Goal: Task Accomplishment & Management: Manage account settings

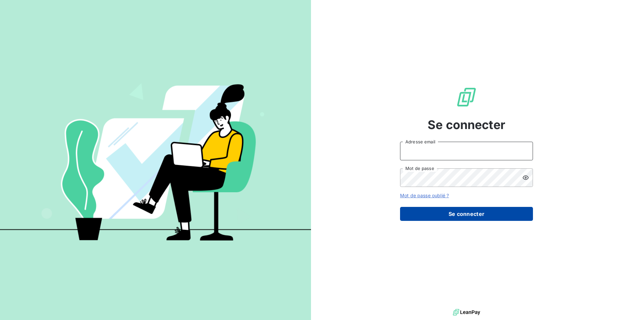
type input "[PERSON_NAME][EMAIL_ADDRESS][DOMAIN_NAME]"
click at [454, 217] on button "Se connecter" at bounding box center [466, 214] width 133 height 14
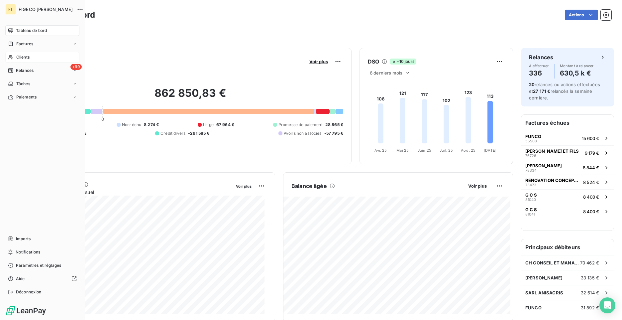
click at [24, 55] on span "Clients" at bounding box center [22, 57] width 13 height 6
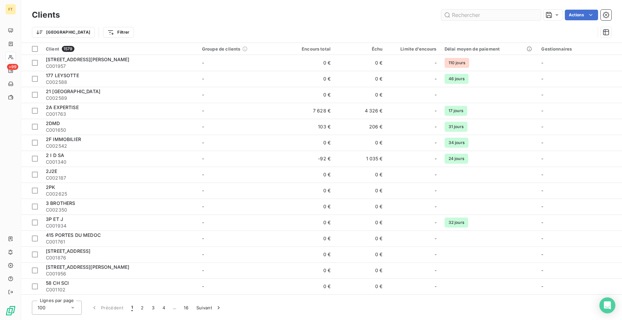
click at [478, 18] on input "text" at bounding box center [491, 15] width 100 height 11
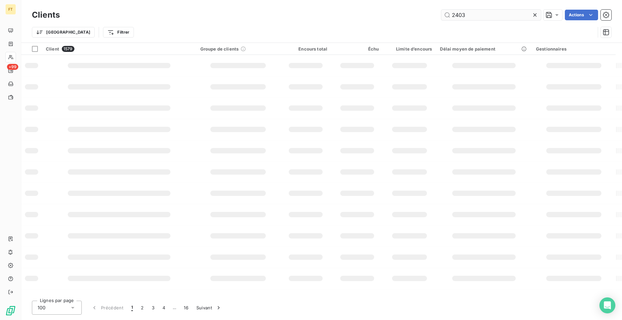
type input "2403"
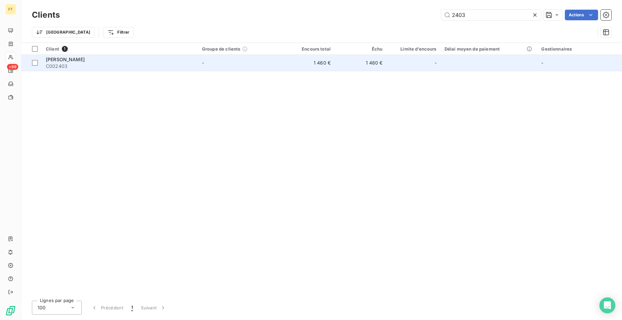
click at [85, 60] on span "[PERSON_NAME]" at bounding box center [65, 59] width 39 height 6
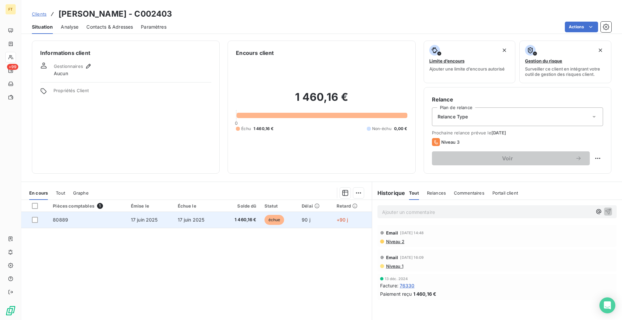
click at [84, 219] on td "80889" at bounding box center [88, 220] width 78 height 16
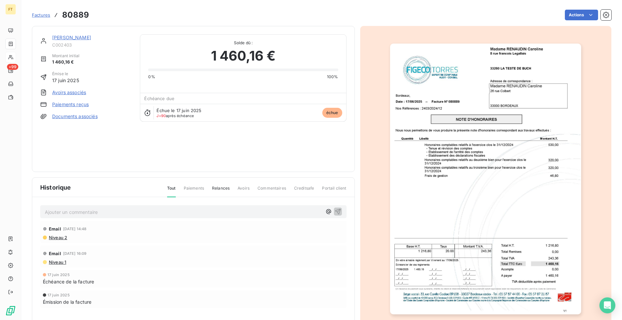
click at [59, 105] on link "Paiements reçus" at bounding box center [70, 104] width 37 height 7
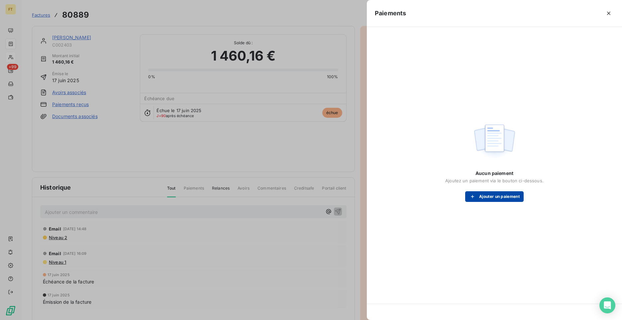
click at [492, 197] on button "Ajouter un paiement" at bounding box center [494, 196] width 58 height 11
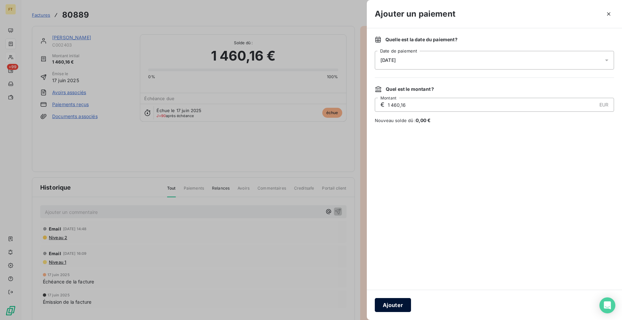
click at [391, 303] on button "Ajouter" at bounding box center [393, 305] width 36 height 14
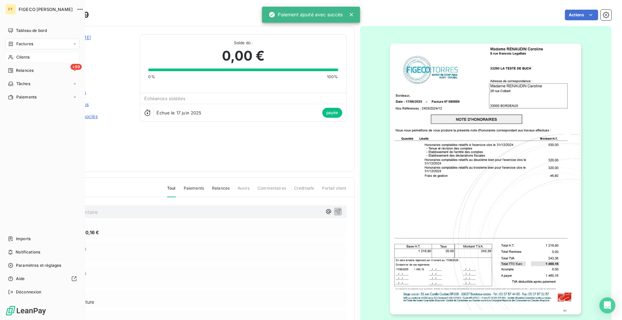
click at [17, 29] on span "Tableau de bord" at bounding box center [31, 31] width 31 height 6
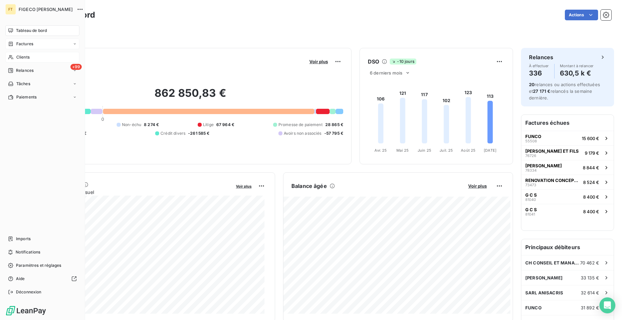
click at [15, 45] on div "Factures" at bounding box center [20, 44] width 25 height 6
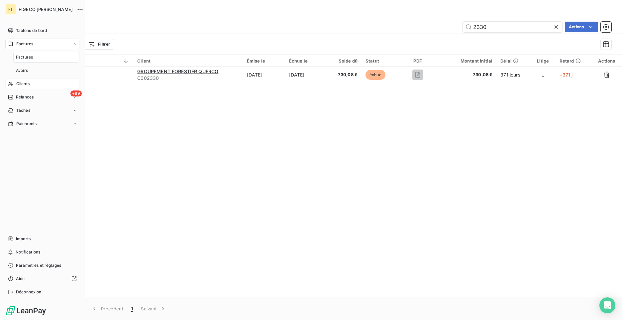
click at [18, 87] on div "Clients" at bounding box center [42, 83] width 74 height 11
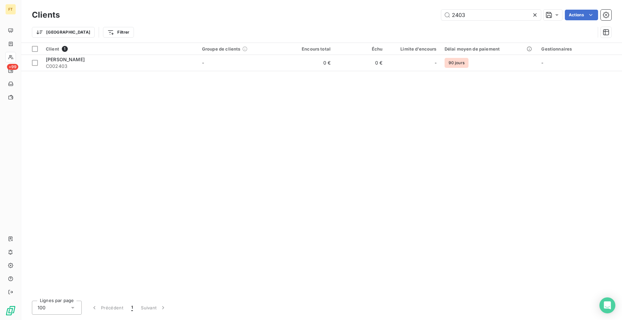
click at [533, 16] on icon at bounding box center [534, 14] width 3 height 3
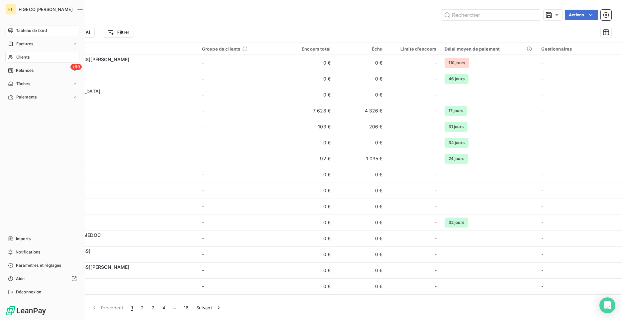
click at [12, 32] on icon at bounding box center [10, 30] width 5 height 4
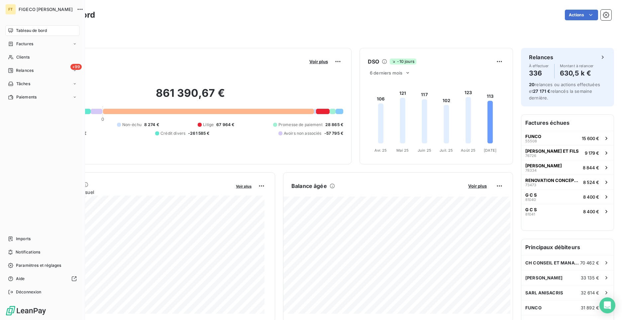
click at [10, 29] on icon at bounding box center [10, 30] width 5 height 5
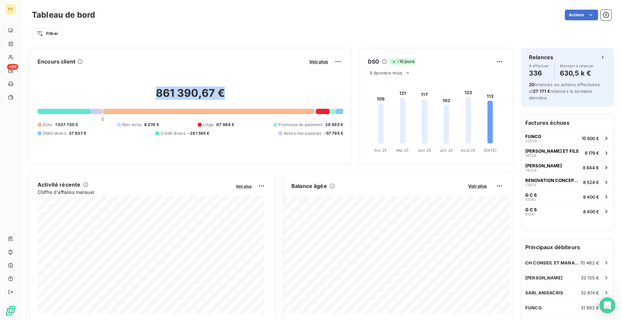
drag, startPoint x: 149, startPoint y: 93, endPoint x: 238, endPoint y: 90, distance: 88.4
click at [238, 90] on h2 "861 390,67 €" at bounding box center [191, 96] width 306 height 20
drag, startPoint x: 238, startPoint y: 90, endPoint x: 228, endPoint y: 93, distance: 9.8
click at [228, 93] on h2 "861 390,67 €" at bounding box center [191, 96] width 306 height 20
drag, startPoint x: 222, startPoint y: 96, endPoint x: 141, endPoint y: 93, distance: 80.8
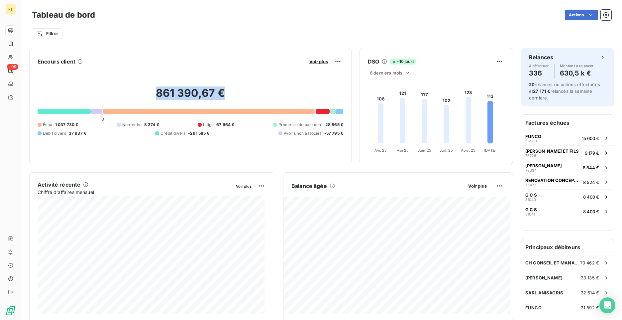
click at [143, 93] on h2 "861 390,67 €" at bounding box center [191, 96] width 306 height 20
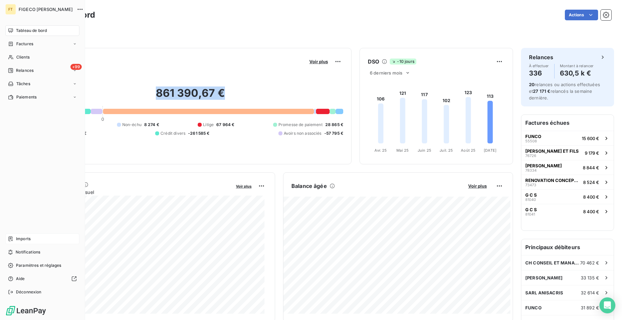
click at [28, 241] on span "Imports" at bounding box center [23, 239] width 15 height 6
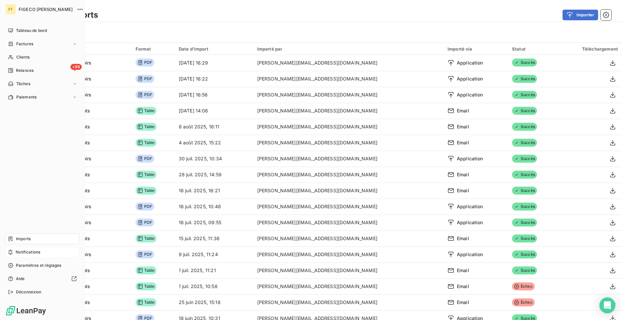
click at [18, 251] on span "Notifications" at bounding box center [28, 252] width 25 height 6
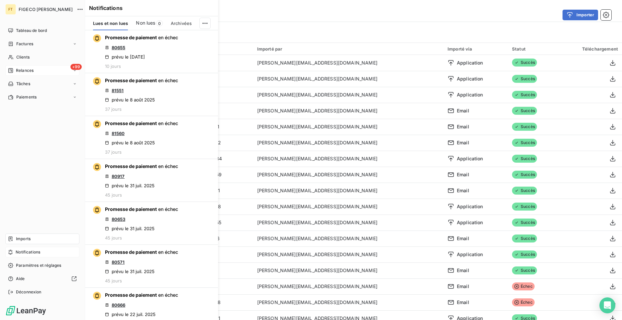
click at [23, 67] on span "Relances" at bounding box center [25, 70] width 18 height 6
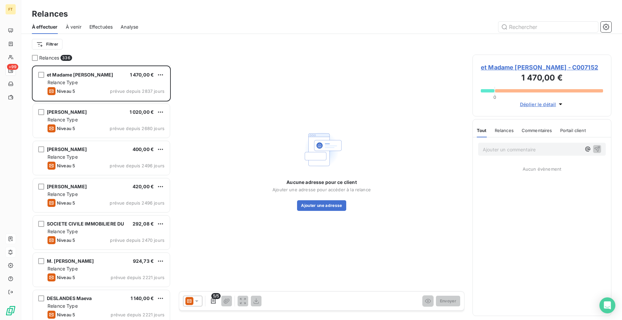
scroll to position [8, 0]
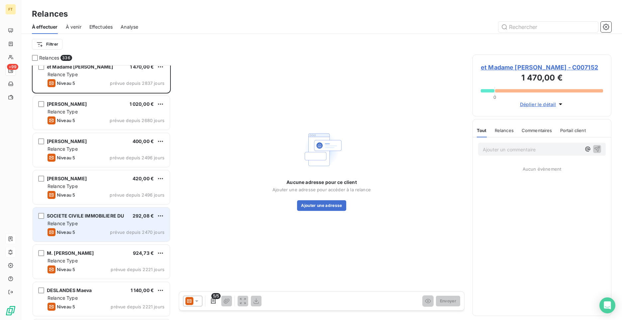
click at [78, 234] on div "Niveau 5 prévue depuis 2470 jours" at bounding box center [106, 232] width 117 height 8
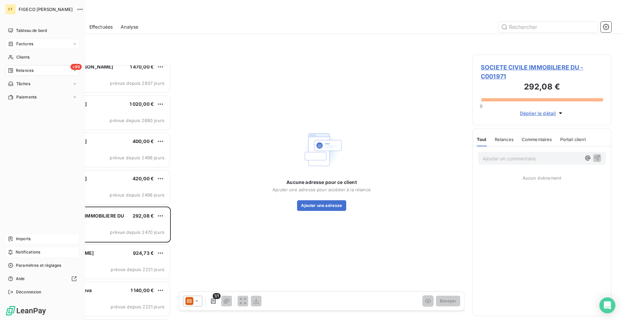
click at [11, 46] on icon at bounding box center [11, 44] width 4 height 4
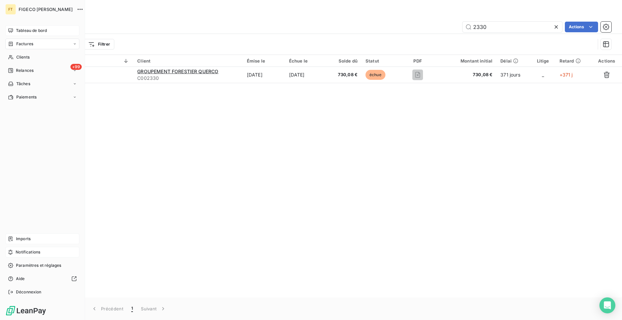
click at [21, 31] on span "Tableau de bord" at bounding box center [31, 31] width 31 height 6
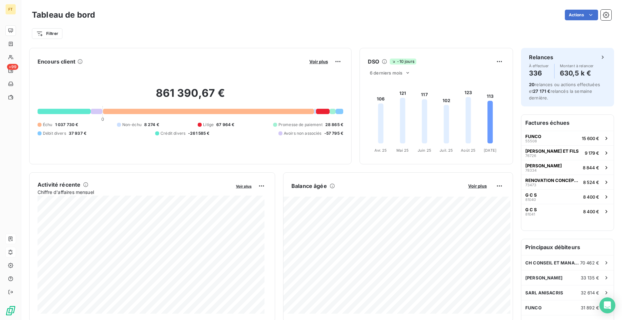
click at [387, 25] on div "Filtrer" at bounding box center [322, 31] width 580 height 18
click at [448, 18] on div "Actions" at bounding box center [357, 15] width 508 height 11
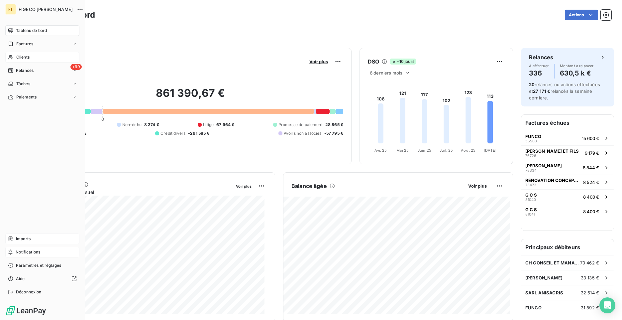
click at [16, 56] on span "Clients" at bounding box center [22, 57] width 13 height 6
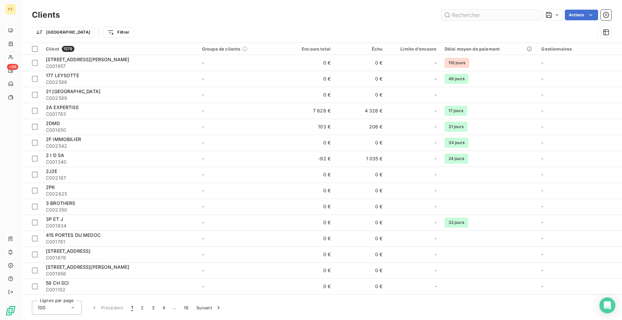
click at [466, 18] on input "text" at bounding box center [491, 15] width 100 height 11
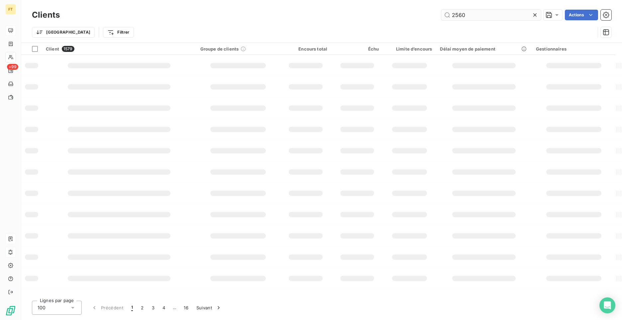
type input "2560"
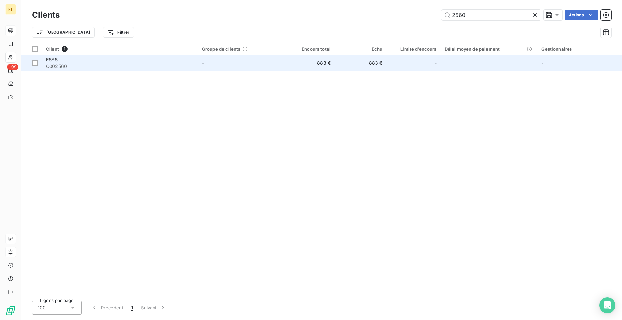
click at [198, 66] on td "ESYS C002560" at bounding box center [120, 63] width 156 height 16
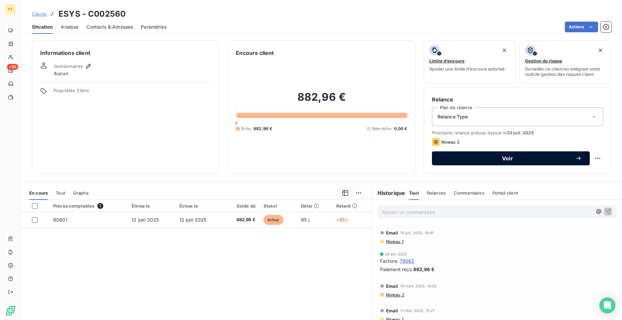
click at [489, 160] on span "Voir" at bounding box center [507, 158] width 135 height 5
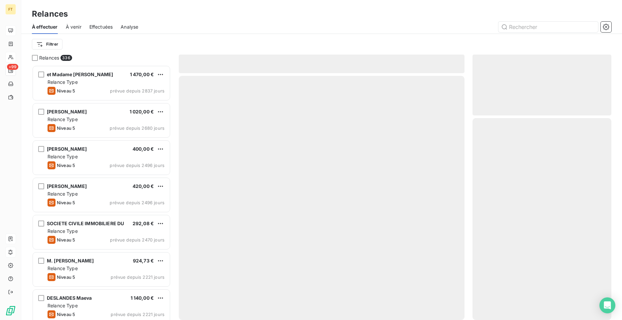
scroll to position [250, 134]
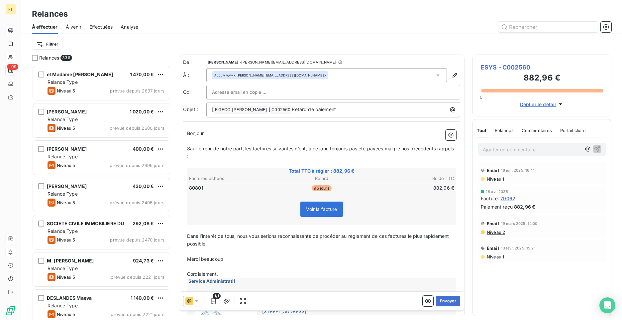
click at [197, 302] on icon at bounding box center [196, 300] width 7 height 7
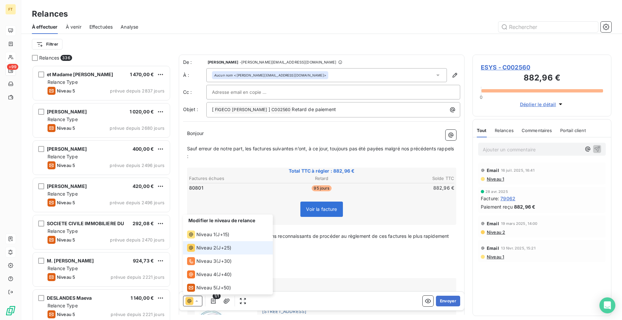
click at [197, 302] on icon at bounding box center [196, 300] width 7 height 7
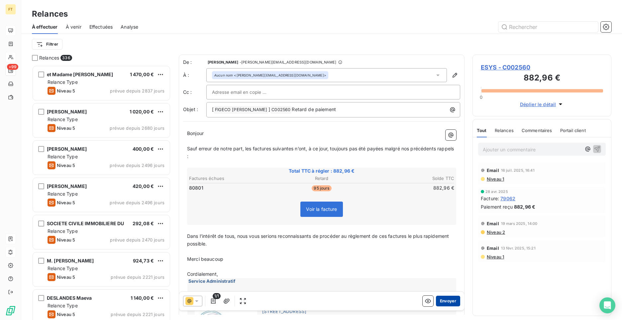
click at [441, 300] on button "Envoyer" at bounding box center [448, 300] width 24 height 11
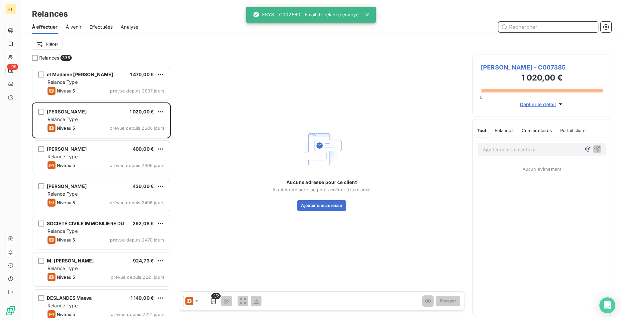
click at [523, 27] on input "text" at bounding box center [548, 27] width 100 height 11
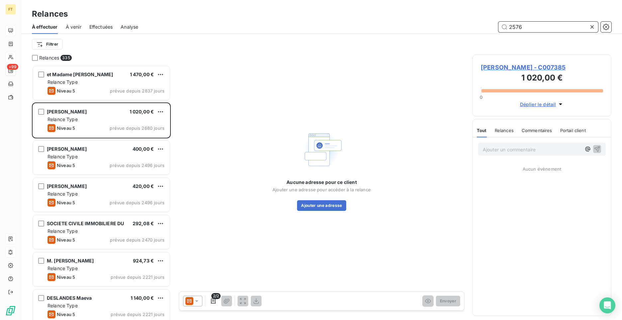
type input "2576"
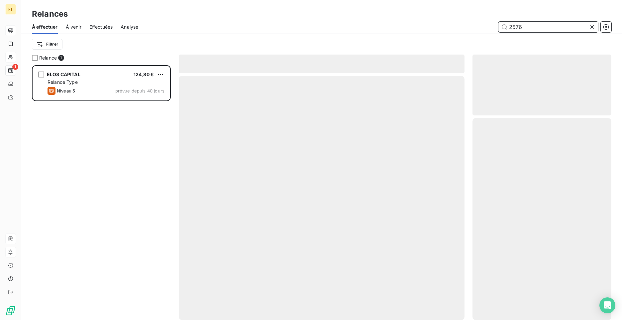
scroll to position [250, 134]
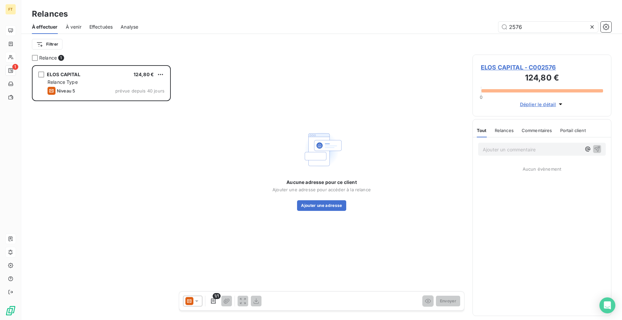
click at [186, 303] on icon at bounding box center [189, 301] width 8 height 8
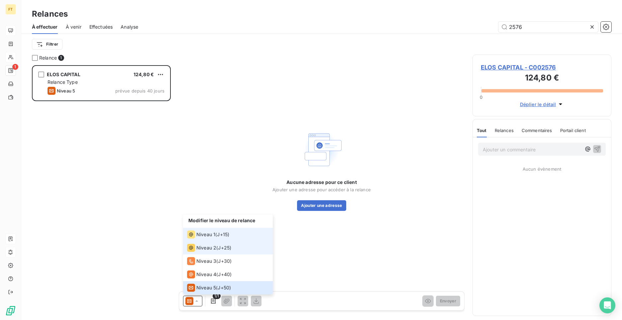
click at [205, 234] on span "Niveau 1" at bounding box center [205, 234] width 19 height 7
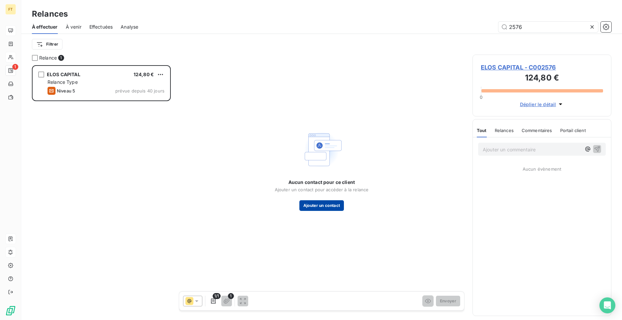
click at [312, 205] on button "Ajouter un contact" at bounding box center [321, 205] width 45 height 11
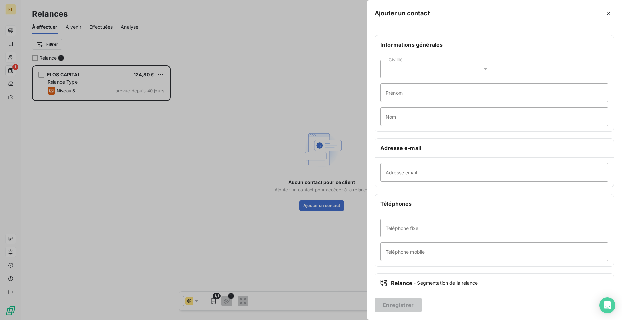
click at [490, 62] on div "Civilité" at bounding box center [437, 68] width 114 height 19
click at [475, 69] on div "Civilité" at bounding box center [437, 68] width 114 height 19
click at [455, 77] on div "Civilité" at bounding box center [437, 68] width 114 height 19
click at [407, 95] on span "Monsieur" at bounding box center [404, 97] width 20 height 6
click at [408, 98] on input "Prénom" at bounding box center [494, 92] width 228 height 19
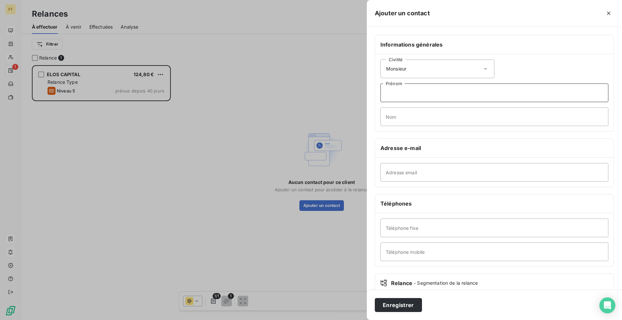
drag, startPoint x: 403, startPoint y: 90, endPoint x: 408, endPoint y: 96, distance: 7.3
click at [404, 91] on input "Prénom" at bounding box center [494, 92] width 228 height 19
paste input "[PERSON_NAME]"
type input "[PERSON_NAME]"
click at [410, 113] on input "Nom" at bounding box center [494, 116] width 228 height 19
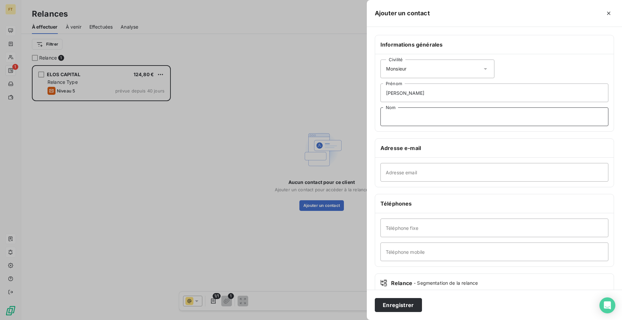
paste input "GARDINETTI"
type input "GARDINETTI"
click at [421, 167] on input "Adresse email" at bounding box center [494, 172] width 228 height 19
paste input "[EMAIL_ADDRESS][DOMAIN_NAME]"
type input "[EMAIL_ADDRESS][DOMAIN_NAME]"
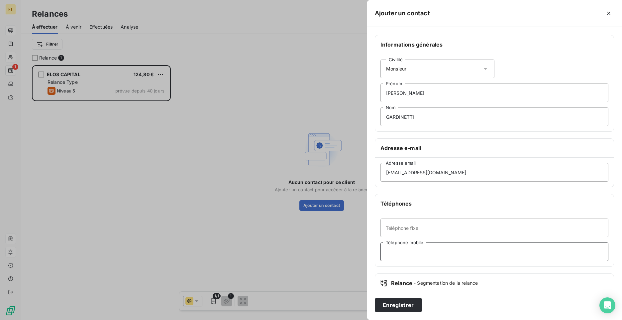
click at [410, 244] on input "Téléphone mobile" at bounding box center [494, 251] width 228 height 19
paste input "06 67 01 69 27"
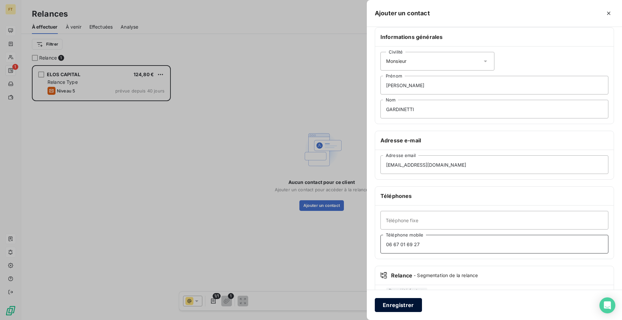
type input "06 67 01 69 27"
click at [396, 302] on button "Enregistrer" at bounding box center [398, 305] width 47 height 14
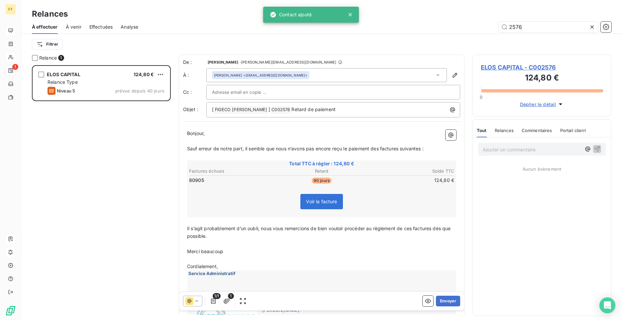
click at [198, 304] on icon at bounding box center [196, 300] width 7 height 7
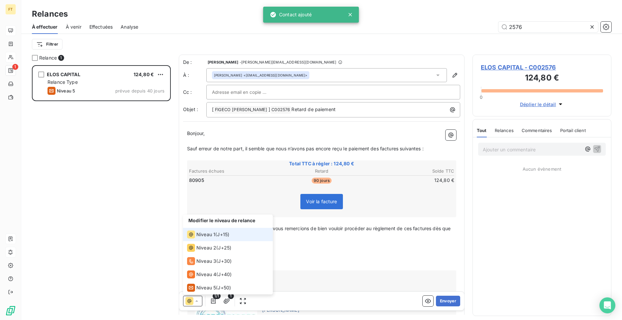
click at [220, 238] on li "Niveau 1 ( J+15 )" at bounding box center [228, 234] width 90 height 13
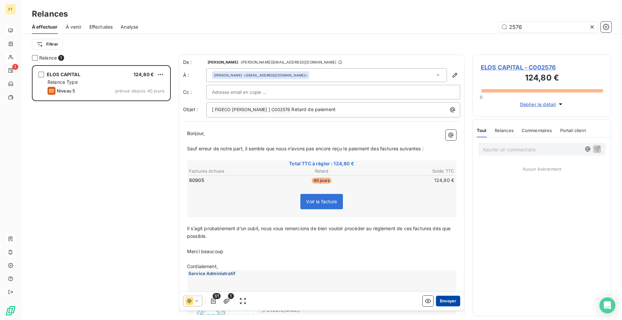
click at [449, 302] on button "Envoyer" at bounding box center [448, 300] width 24 height 11
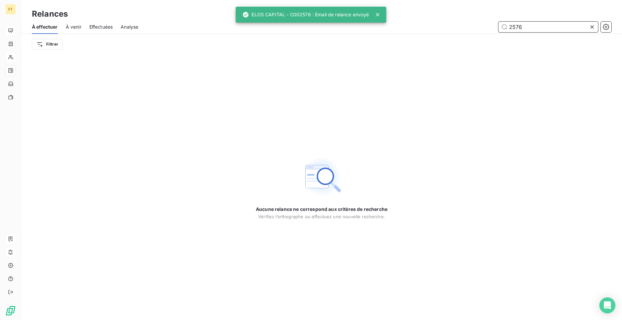
drag, startPoint x: 529, startPoint y: 25, endPoint x: 479, endPoint y: 22, distance: 49.6
click at [495, 23] on div "2576" at bounding box center [378, 27] width 465 height 11
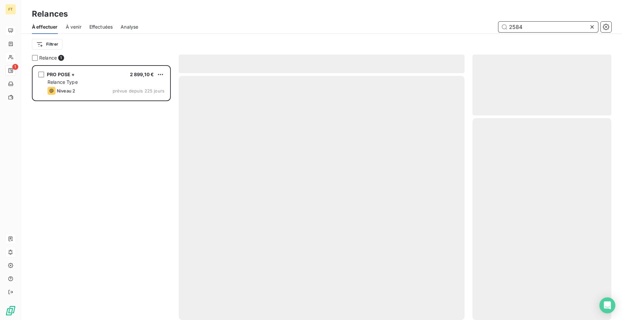
scroll to position [250, 134]
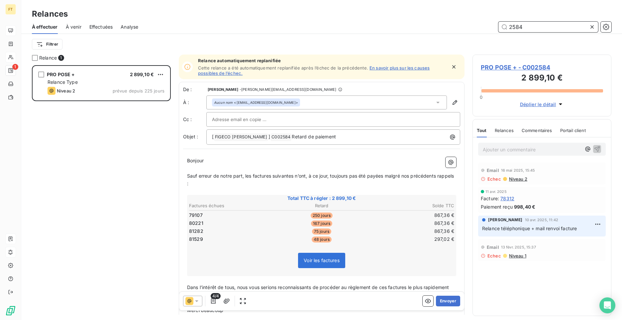
drag, startPoint x: 526, startPoint y: 29, endPoint x: 516, endPoint y: 29, distance: 10.3
click at [516, 29] on input "2584" at bounding box center [548, 27] width 100 height 11
type input "2592"
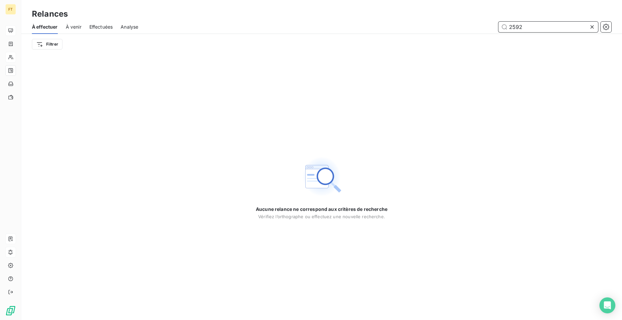
click at [96, 30] on span "Effectuées" at bounding box center [101, 27] width 24 height 7
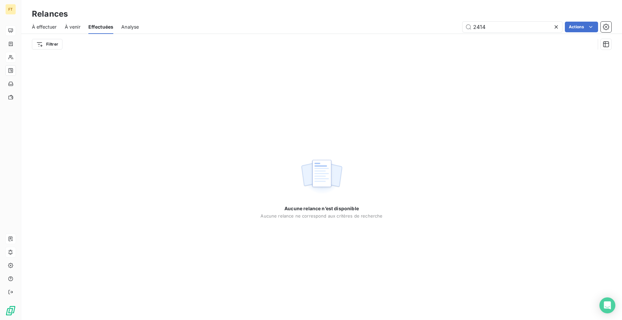
click at [460, 28] on div "2414 Actions" at bounding box center [379, 27] width 465 height 11
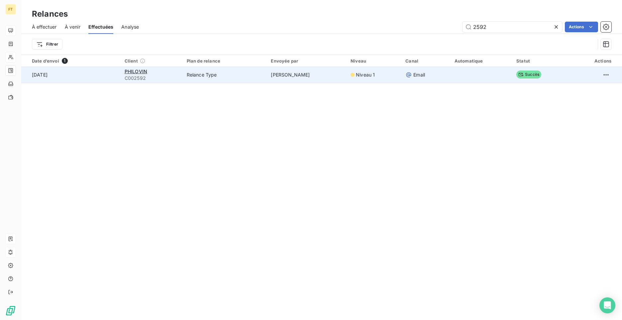
click at [347, 78] on td "Niveau 1" at bounding box center [374, 75] width 55 height 16
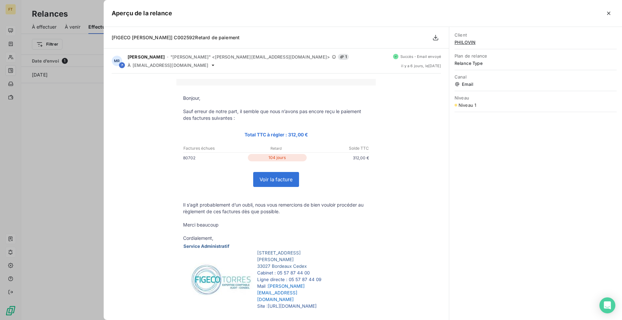
click at [613, 136] on div "Client PHILOVIN Plan de relance Relance Type Canal Email Niveau Niveau 1" at bounding box center [535, 173] width 173 height 293
click at [612, 131] on div "Client PHILOVIN Plan de relance Relance Type Canal Email Niveau Niveau 1" at bounding box center [535, 173] width 173 height 293
click at [90, 133] on div at bounding box center [311, 160] width 622 height 320
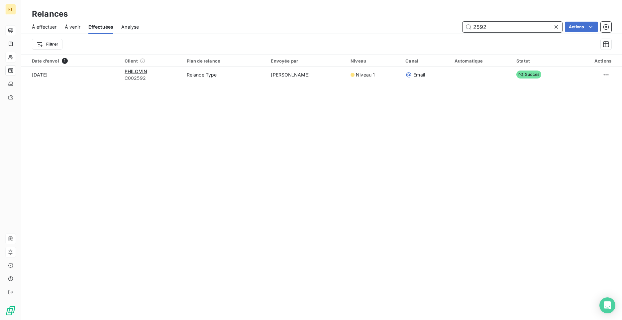
drag, startPoint x: 477, startPoint y: 30, endPoint x: 471, endPoint y: 29, distance: 5.6
click at [469, 30] on input "2592" at bounding box center [513, 27] width 100 height 11
drag, startPoint x: 486, startPoint y: 26, endPoint x: 427, endPoint y: 22, distance: 59.3
click at [432, 23] on div "2592 Actions" at bounding box center [379, 27] width 465 height 11
type input "2611"
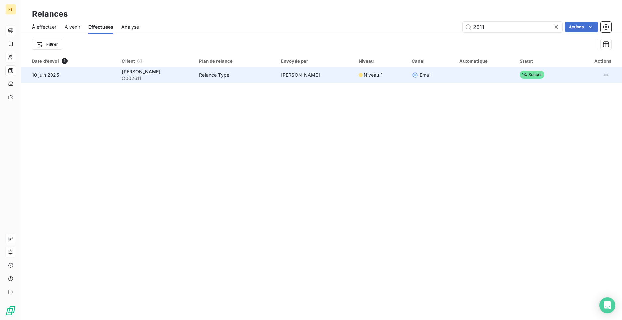
click at [328, 81] on td "[PERSON_NAME]" at bounding box center [315, 75] width 77 height 16
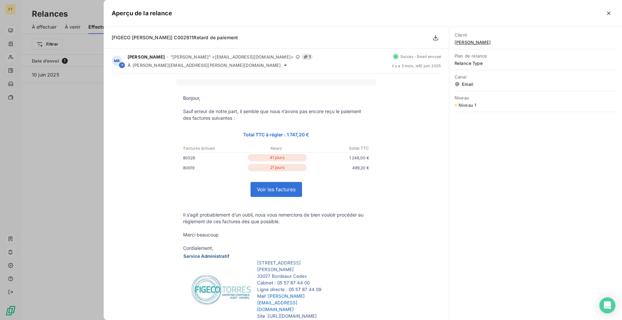
click at [57, 110] on div at bounding box center [311, 160] width 622 height 320
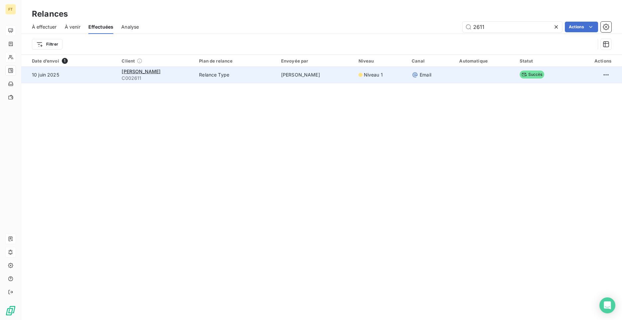
click at [70, 75] on td "10 juin 2025" at bounding box center [69, 75] width 96 height 16
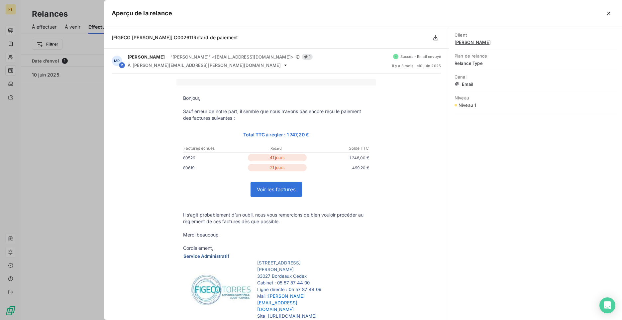
click at [42, 108] on div at bounding box center [311, 160] width 622 height 320
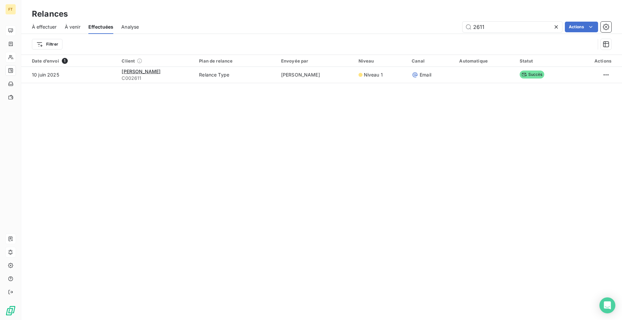
click at [51, 25] on span "À effectuer" at bounding box center [44, 27] width 25 height 7
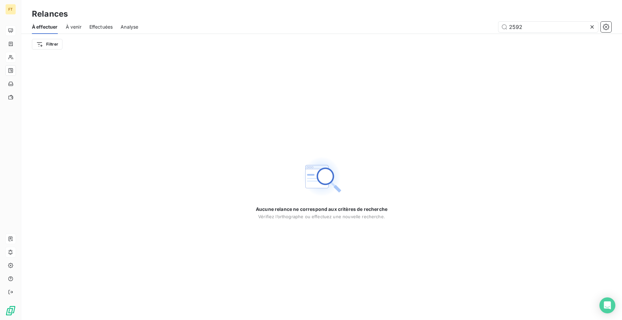
drag, startPoint x: 552, startPoint y: 27, endPoint x: 476, endPoint y: 20, distance: 75.7
click at [482, 23] on div "2592" at bounding box center [378, 27] width 465 height 11
type input "2611"
click at [292, 289] on div "Aucune relance ne correspond aux critères de recherche [PERSON_NAME] l’orthogra…" at bounding box center [321, 186] width 601 height 265
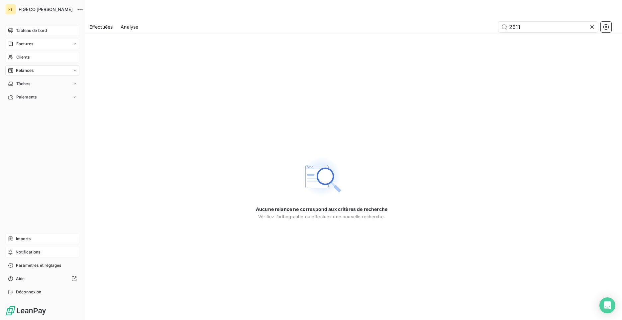
click at [13, 44] on icon at bounding box center [11, 43] width 6 height 5
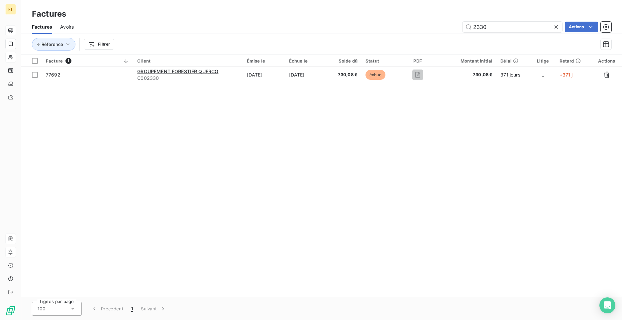
click at [417, 164] on div "Facture 1 Client Émise le Échue le Solde dû Statut PDF Montant initial Délai Li…" at bounding box center [321, 176] width 601 height 242
drag, startPoint x: 501, startPoint y: 30, endPoint x: 424, endPoint y: 14, distance: 77.9
click at [431, 16] on div "Factures Factures Avoirs 2330 Actions Réference Filtrer" at bounding box center [321, 27] width 601 height 55
type input "2611"
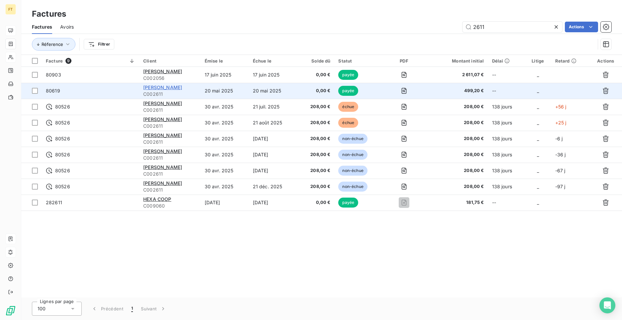
click at [149, 86] on span "[PERSON_NAME]" at bounding box center [162, 87] width 39 height 6
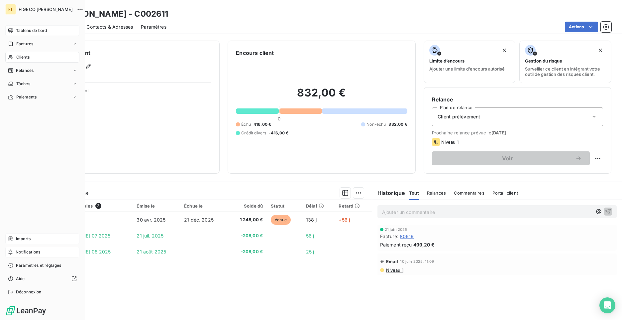
click at [27, 57] on span "Clients" at bounding box center [22, 57] width 13 height 6
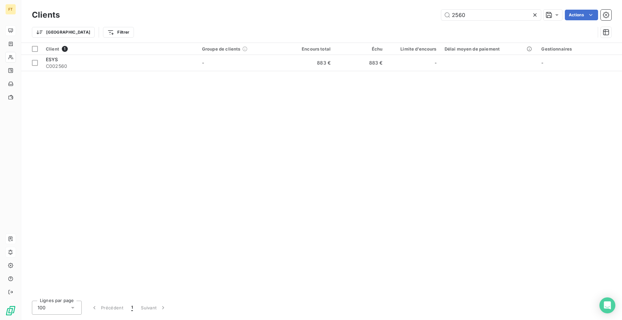
drag, startPoint x: 464, startPoint y: 19, endPoint x: 440, endPoint y: 8, distance: 26.9
click at [441, 8] on div "Clients 2560 Actions" at bounding box center [322, 15] width 580 height 14
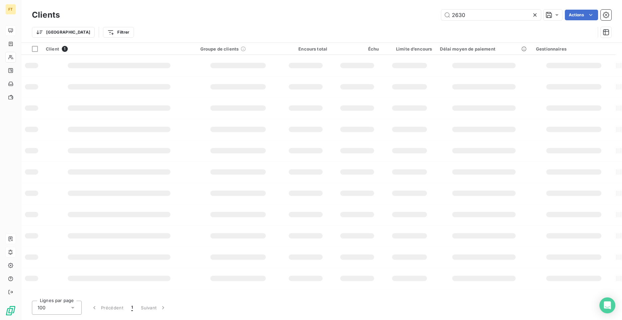
type input "2630"
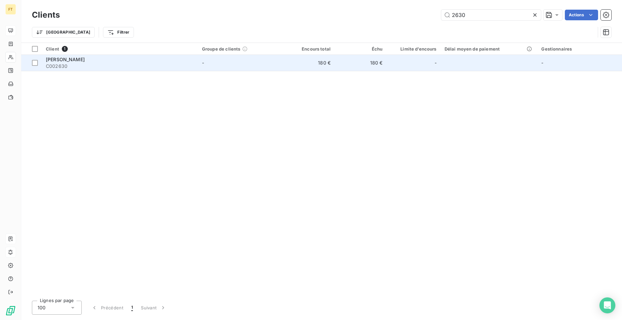
click at [266, 69] on td "-" at bounding box center [240, 63] width 85 height 16
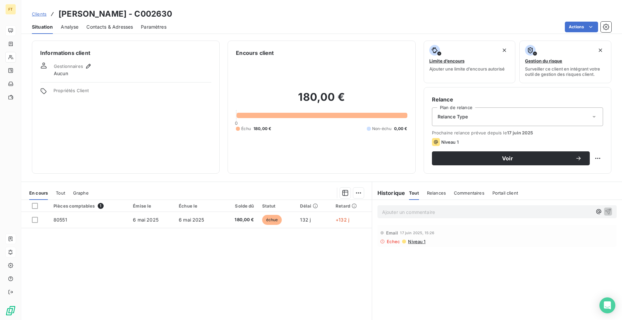
click at [203, 105] on div "Informations client Gestionnaires Aucun Propriétés Client" at bounding box center [126, 107] width 188 height 133
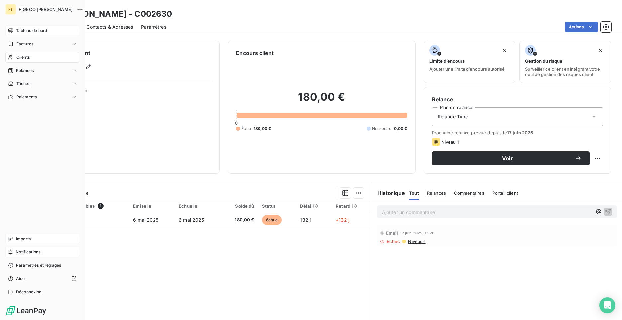
click at [11, 34] on div "Tableau de bord" at bounding box center [42, 30] width 74 height 11
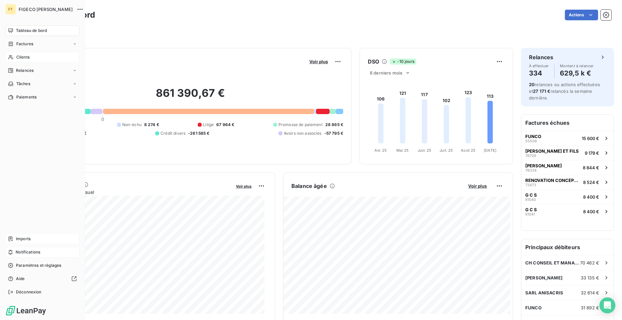
drag, startPoint x: 39, startPoint y: 41, endPoint x: 45, endPoint y: 54, distance: 14.1
click at [39, 42] on div "Factures" at bounding box center [42, 44] width 74 height 11
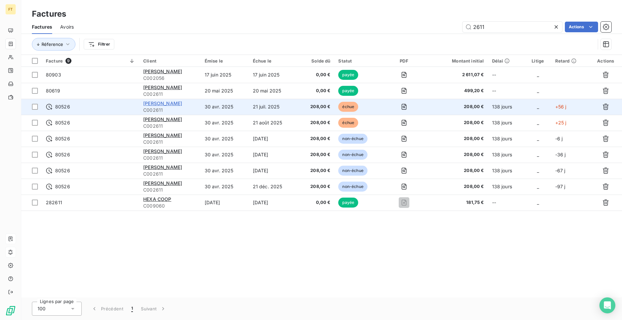
click at [175, 105] on span "[PERSON_NAME]" at bounding box center [162, 103] width 39 height 6
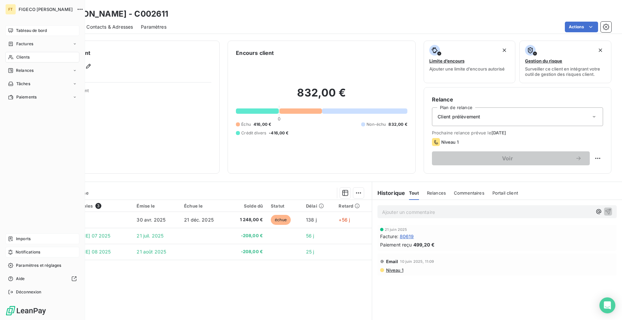
click at [21, 33] on span "Tableau de bord" at bounding box center [31, 31] width 31 height 6
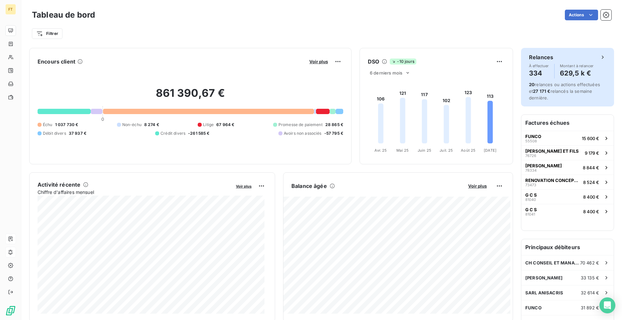
drag, startPoint x: 608, startPoint y: 96, endPoint x: 605, endPoint y: 103, distance: 7.6
click at [605, 103] on div "Relances À effectuer 334 Montant à relancer 629,5 k € 20 relances ou actions ef…" at bounding box center [567, 77] width 93 height 58
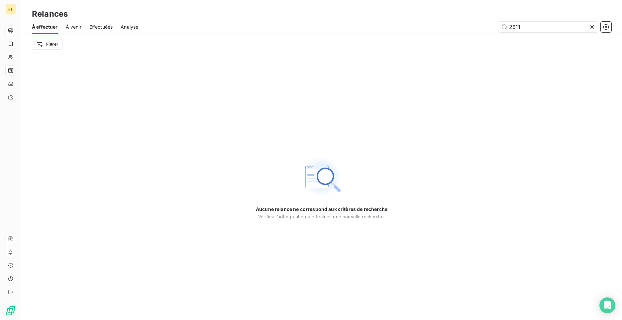
click at [589, 26] on icon at bounding box center [592, 27] width 7 height 7
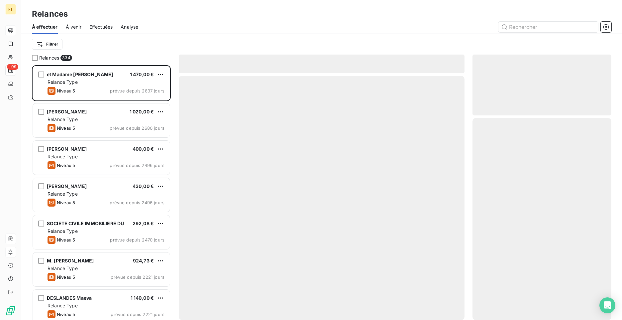
scroll to position [250, 134]
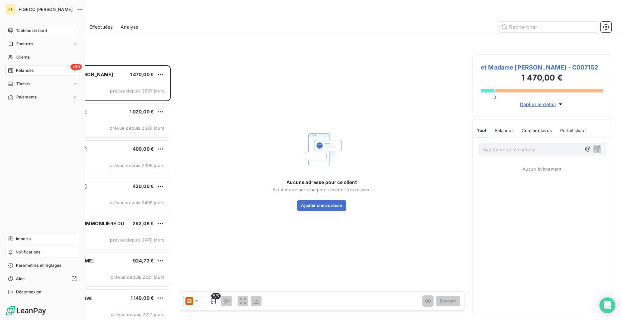
click at [30, 30] on span "Tableau de bord" at bounding box center [31, 31] width 31 height 6
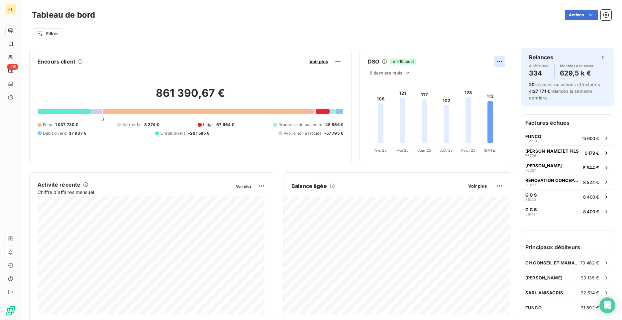
click at [498, 61] on html "FT +99 Tableau de bord Actions Filtrer Encours client Voir plus 861 390,67 € 0 …" at bounding box center [311, 160] width 622 height 320
click at [497, 62] on html "FT +99 Tableau de bord Actions Filtrer Encours client Voir plus 861 390,67 € 0 …" at bounding box center [311, 160] width 622 height 320
click at [330, 61] on html "FT +99 Tableau de bord Actions Filtrer Encours client Voir plus 861 390,67 € 0 …" at bounding box center [311, 160] width 622 height 320
click at [332, 60] on html "FT +99 Tableau de bord Actions Filtrer Encours client Voir plus Exporter 861 39…" at bounding box center [311, 160] width 622 height 320
drag, startPoint x: 145, startPoint y: 85, endPoint x: 264, endPoint y: 100, distance: 119.5
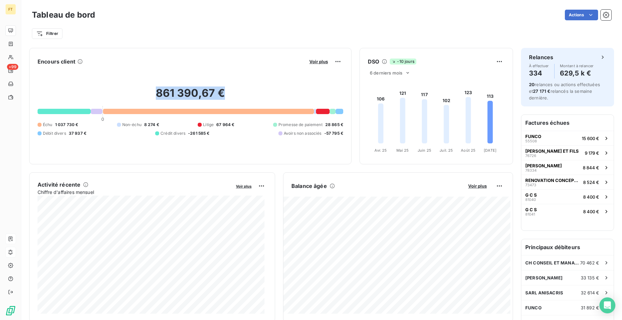
click at [264, 100] on div "861 390,67 € 0 Échu 1 037 730 € Non-échu 8 274 € Litige 67 964 € Promesse de pa…" at bounding box center [191, 111] width 306 height 89
drag, startPoint x: 264, startPoint y: 100, endPoint x: 224, endPoint y: 97, distance: 40.0
click at [232, 98] on h2 "861 390,67 €" at bounding box center [191, 96] width 306 height 20
drag, startPoint x: 217, startPoint y: 95, endPoint x: 156, endPoint y: 89, distance: 61.4
click at [156, 89] on h2 "861 390,67 €" at bounding box center [191, 96] width 306 height 20
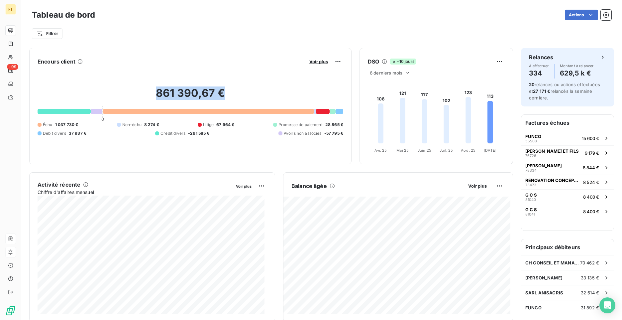
drag, startPoint x: 156, startPoint y: 89, endPoint x: 163, endPoint y: 91, distance: 7.6
click at [163, 91] on h2 "861 390,67 €" at bounding box center [191, 96] width 306 height 20
drag, startPoint x: 159, startPoint y: 93, endPoint x: 257, endPoint y: 100, distance: 98.6
click at [257, 100] on h2 "861 390,67 €" at bounding box center [191, 96] width 306 height 20
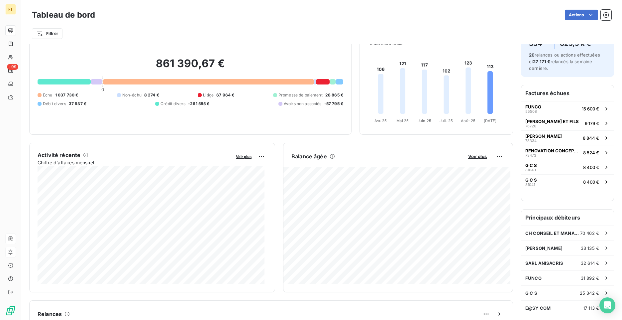
scroll to position [24, 0]
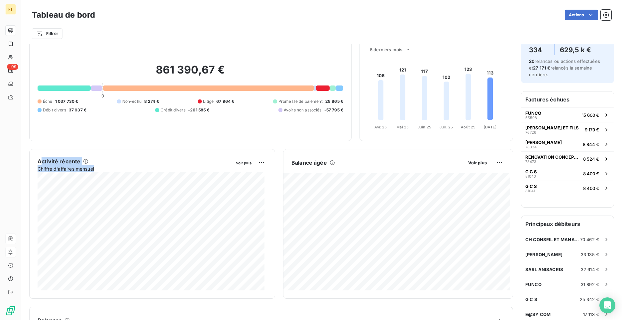
drag, startPoint x: 40, startPoint y: 161, endPoint x: 98, endPoint y: 170, distance: 59.5
click at [98, 170] on div "Activité récente Chiffre d'affaires mensuel" at bounding box center [135, 164] width 194 height 15
drag, startPoint x: 98, startPoint y: 170, endPoint x: 84, endPoint y: 169, distance: 14.4
click at [88, 169] on span "Chiffre d'affaires mensuel" at bounding box center [135, 168] width 194 height 7
click at [88, 284] on div "Activité récente Chiffre d'affaires mensuel Voir plus 372 265,91 € Échu 90 523,…" at bounding box center [152, 223] width 229 height 133
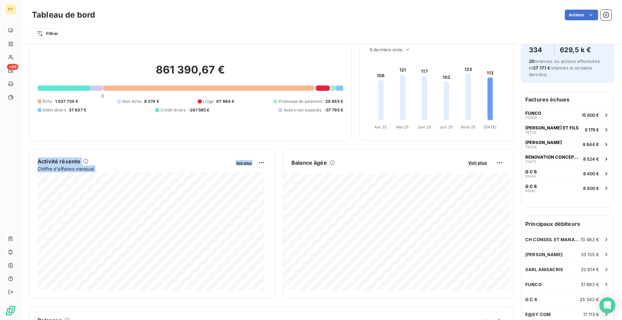
click at [146, 117] on div "861 390,67 € 0 Échu 1 037 730 € Non-échu 8 274 € Litige 67 964 € Promesse de pa…" at bounding box center [191, 88] width 306 height 89
drag, startPoint x: 55, startPoint y: 48, endPoint x: 267, endPoint y: 90, distance: 215.8
click at [267, 90] on div "861 390,67 € 0 Échu 1 037 730 € Non-échu 8 274 € Litige 67 964 € Promesse de pa…" at bounding box center [191, 88] width 306 height 89
click at [104, 81] on h2 "861 390,67 €" at bounding box center [191, 73] width 306 height 20
click at [68, 79] on h2 "861 390,67 €" at bounding box center [191, 73] width 306 height 20
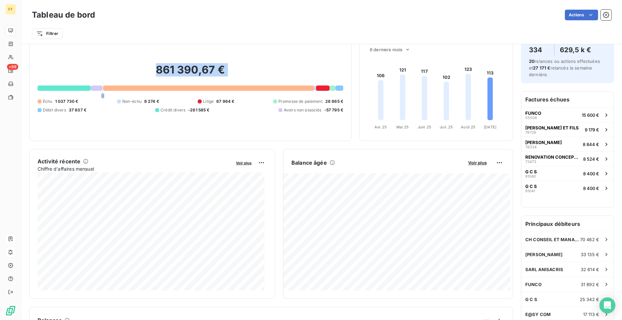
click at [45, 101] on span "Échu" at bounding box center [48, 101] width 10 height 6
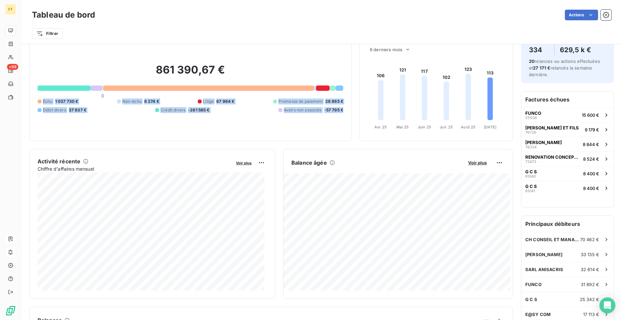
drag, startPoint x: 43, startPoint y: 101, endPoint x: 348, endPoint y: 111, distance: 304.9
click at [348, 111] on div "Encours client Voir plus 861 390,67 € 0 Échu 1 037 730 € Non-échu 8 274 € Litig…" at bounding box center [190, 83] width 322 height 116
drag, startPoint x: 348, startPoint y: 111, endPoint x: 374, endPoint y: 131, distance: 33.0
click at [375, 131] on foreignobject at bounding box center [435, 92] width 151 height 79
drag, startPoint x: 369, startPoint y: 129, endPoint x: 499, endPoint y: 118, distance: 130.7
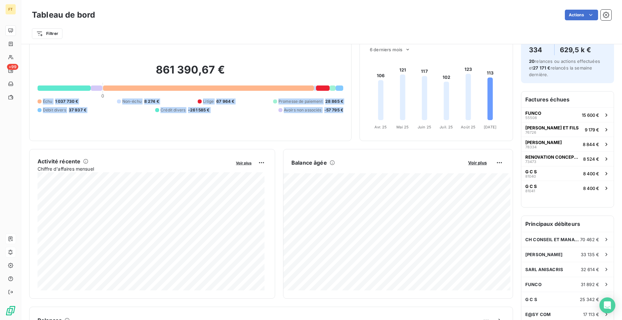
click at [484, 122] on foreignobject at bounding box center [435, 92] width 151 height 79
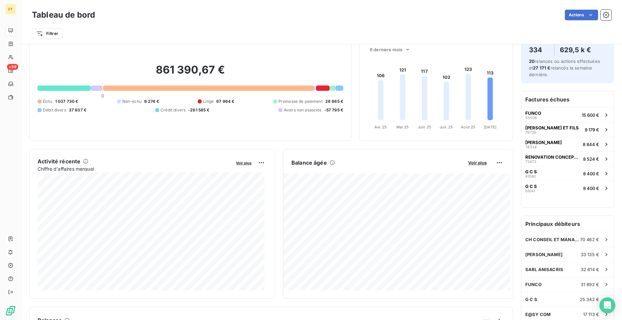
click at [490, 133] on div "DSO -10 jours 6 derniers mois 106 121 117 102 123 113 Avr. 25 Avr. 25 Mai 25 Ma…" at bounding box center [437, 83] width 154 height 116
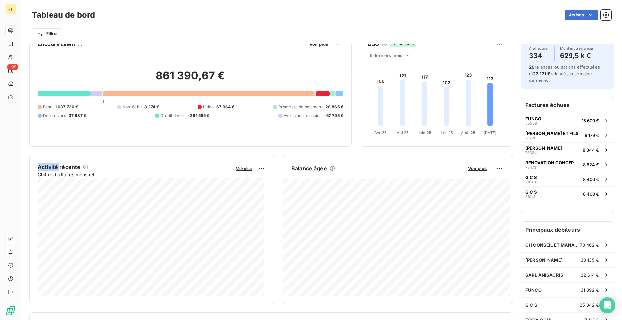
scroll to position [16, 0]
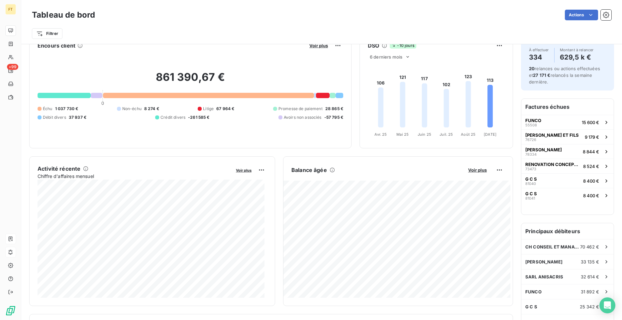
click at [387, 148] on div "DSO -10 jours 6 derniers mois 106 121 117 102 123 113 Avr. 25 Avr. 25 Mai 25 Ma…" at bounding box center [437, 90] width 154 height 116
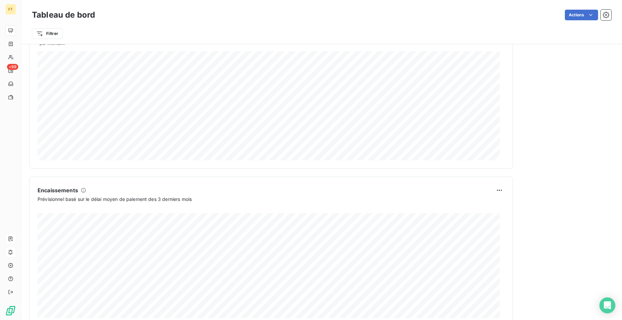
scroll to position [328, 0]
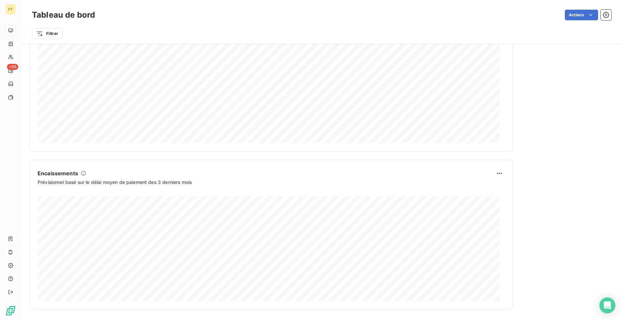
click at [509, 168] on div "Encours client Voir plus 861 390,67 € 0 Échu 1 037 730 € Non-échu 8 274 € Litig…" at bounding box center [321, 12] width 601 height 593
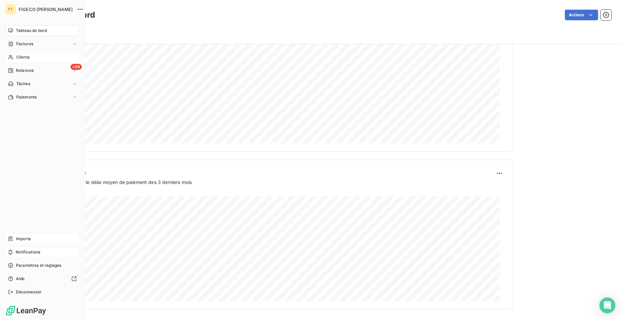
click at [16, 58] on div "Clients" at bounding box center [42, 57] width 74 height 11
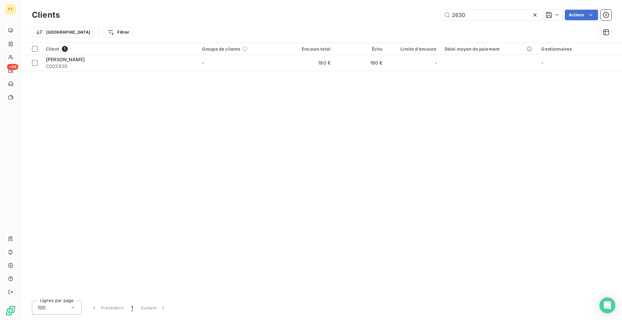
drag, startPoint x: 474, startPoint y: 16, endPoint x: 442, endPoint y: 9, distance: 33.0
click at [451, 12] on input "2630" at bounding box center [491, 15] width 100 height 11
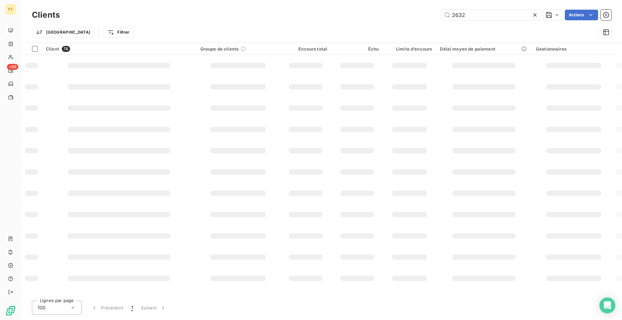
type input "2632"
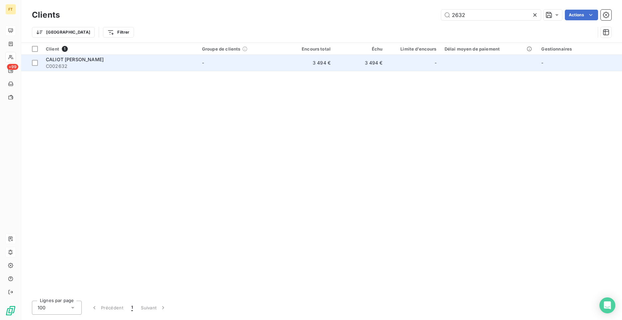
click at [57, 61] on span "CALIOT [PERSON_NAME]" at bounding box center [75, 59] width 58 height 6
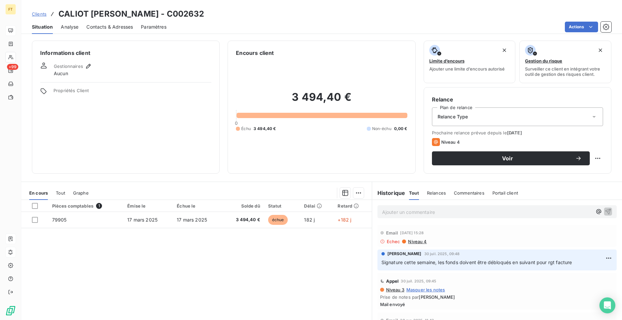
click at [499, 265] on p "Signature cette semaine, les fonds doivent être débloqués en suivant pour rgt f…" at bounding box center [496, 263] width 231 height 8
click at [479, 264] on span "Signature cette semaine, les fonds doivent être débloqués en suivant pour rgt f…" at bounding box center [476, 262] width 191 height 6
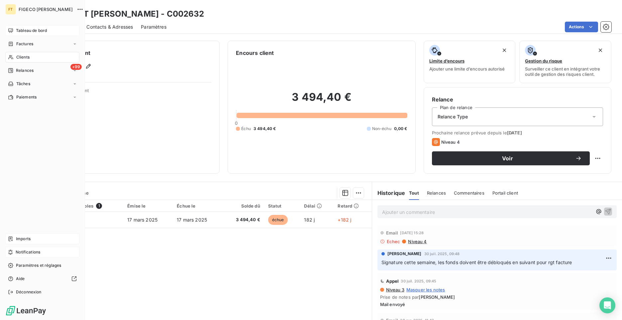
click at [16, 29] on span "Tableau de bord" at bounding box center [31, 31] width 31 height 6
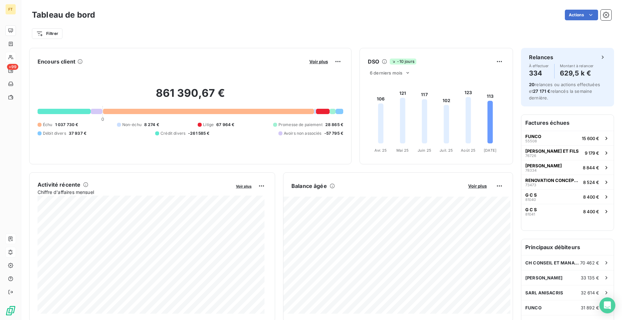
click at [379, 110] on icon at bounding box center [380, 123] width 5 height 40
click at [397, 75] on span "6 derniers mois" at bounding box center [386, 72] width 33 height 5
click at [384, 96] on li "12" at bounding box center [391, 99] width 44 height 12
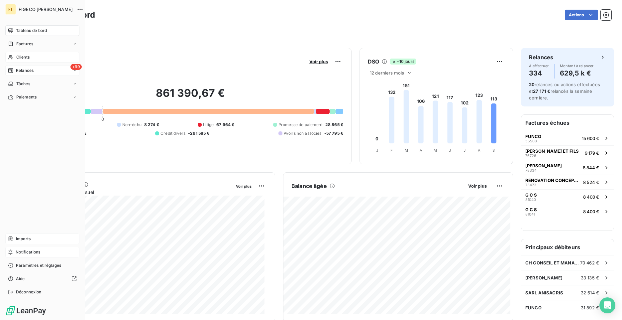
click at [21, 72] on span "Relances" at bounding box center [25, 70] width 18 height 6
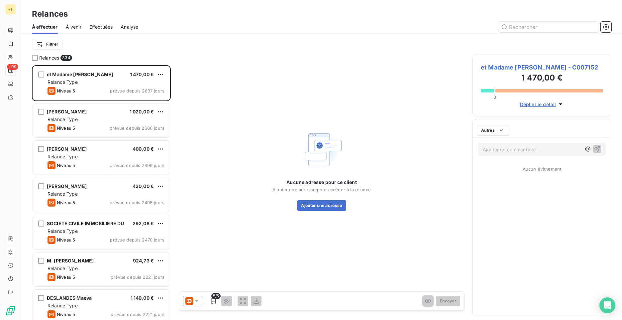
scroll to position [250, 134]
click at [530, 30] on input "text" at bounding box center [548, 27] width 100 height 11
type input "2632"
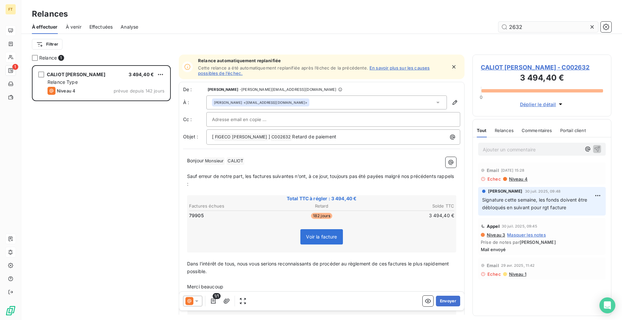
scroll to position [250, 134]
click at [598, 195] on html "FT 1 Relances À effectuer À venir Effectuées Analyse 2632 Filtrer Relance 1 CAL…" at bounding box center [311, 160] width 622 height 320
click at [571, 210] on div "Editer" at bounding box center [581, 210] width 37 height 11
click at [546, 206] on span "Signature cette semaine, les fonds doivent être débloqués en suivant pour rgt f…" at bounding box center [535, 203] width 106 height 13
